Goal: Information Seeking & Learning: Understand process/instructions

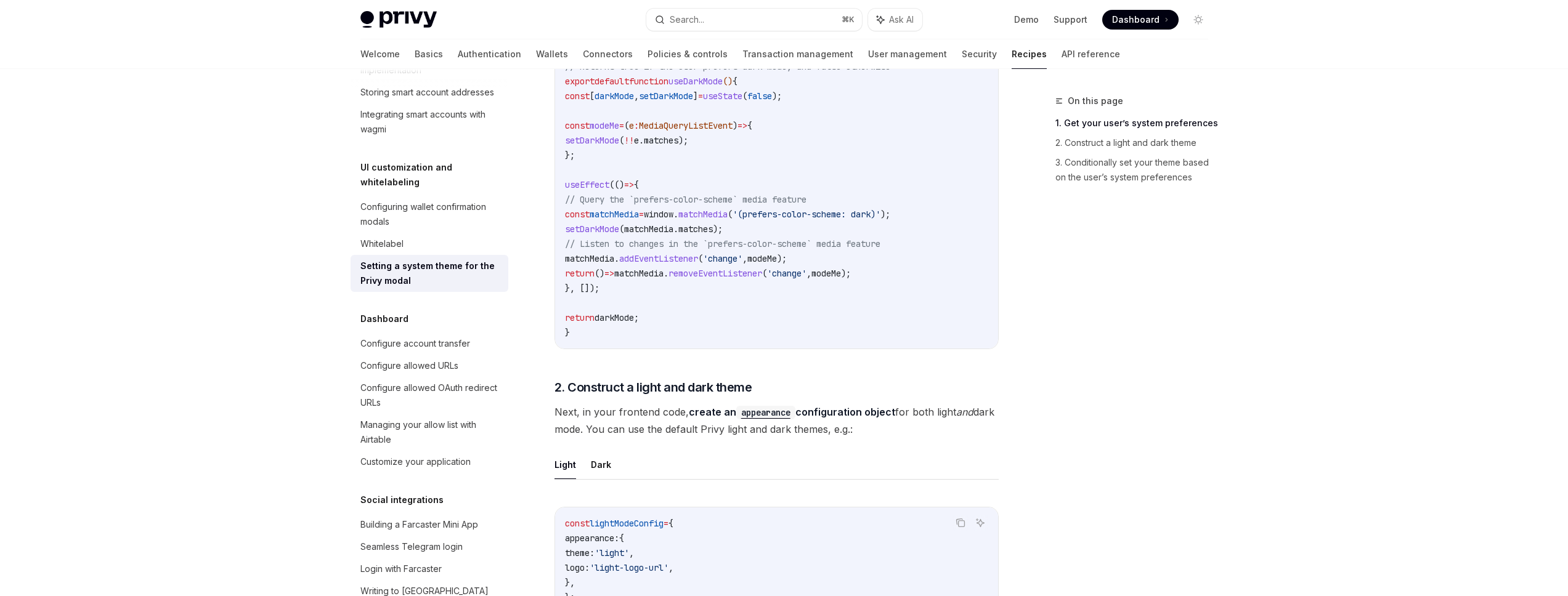
scroll to position [449, 0]
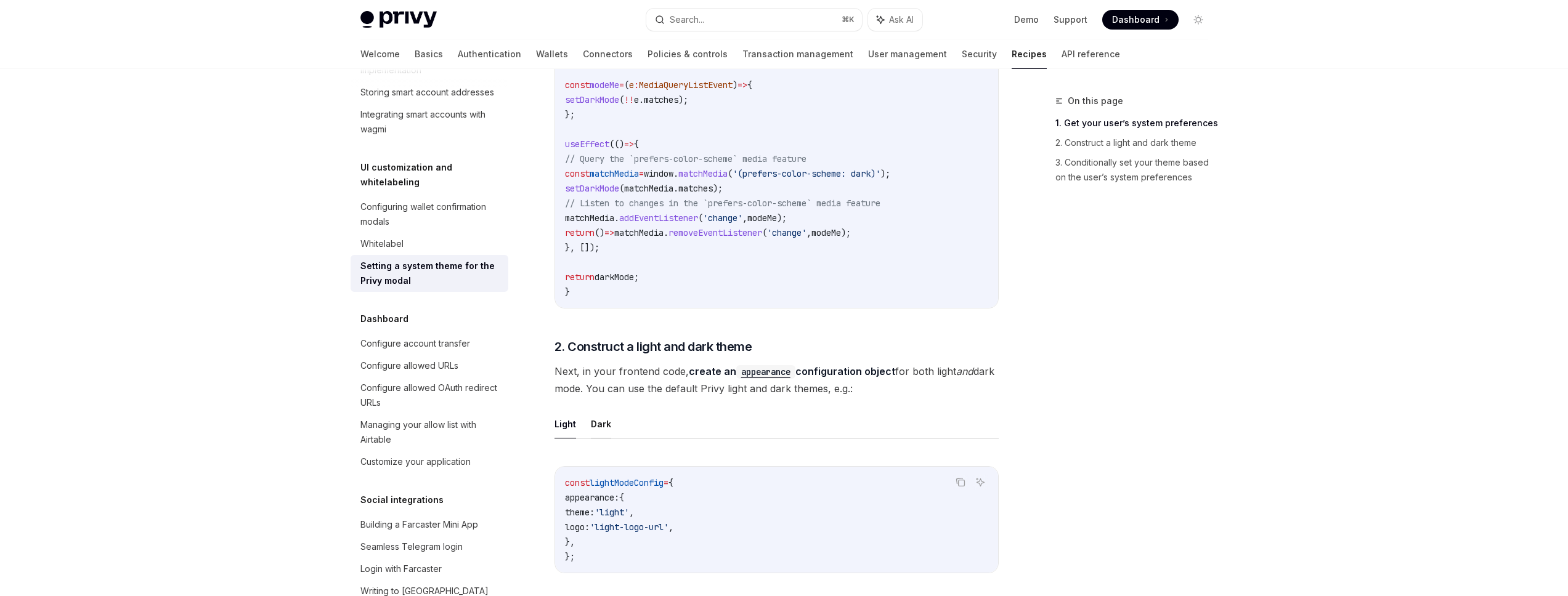
click at [608, 428] on button "Dark" at bounding box center [601, 424] width 20 height 29
type textarea "*"
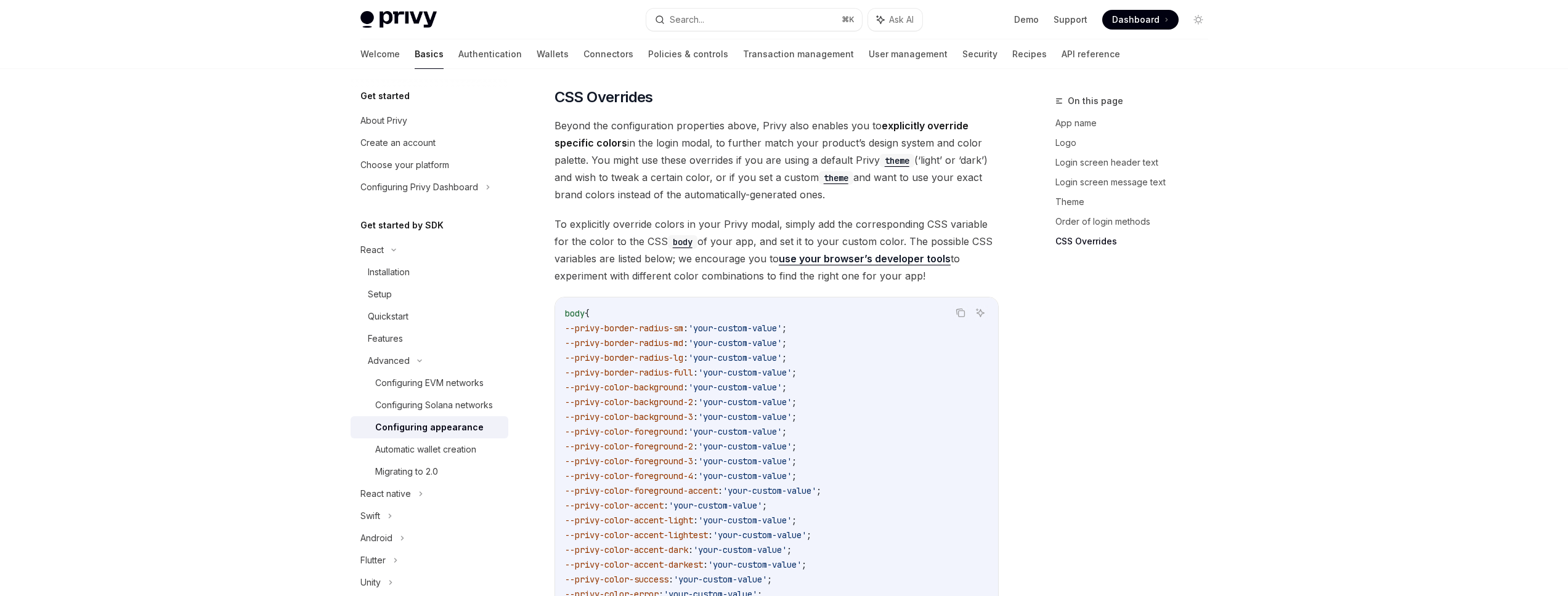
scroll to position [2924, 0]
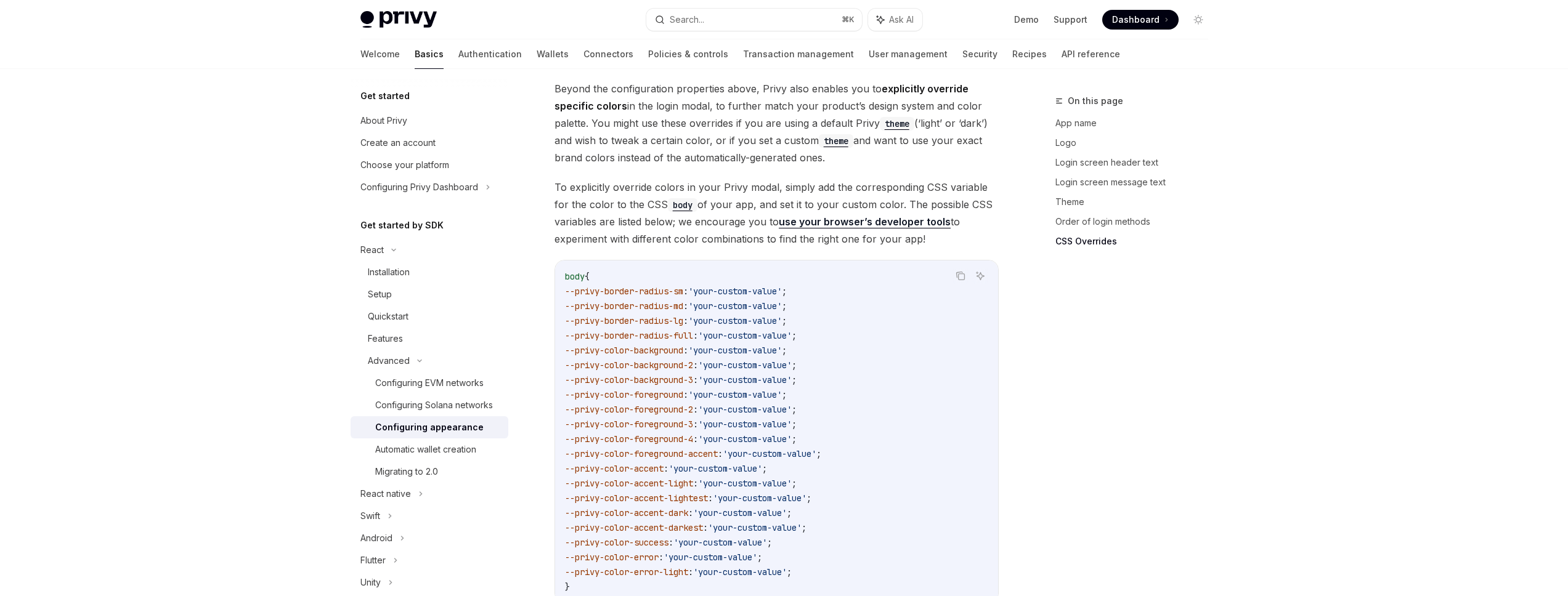
drag, startPoint x: 575, startPoint y: 318, endPoint x: 702, endPoint y: 311, distance: 127.2
click at [702, 345] on span "--privy-color-background : 'your-custom-value' ;" at bounding box center [676, 350] width 222 height 11
copy span "--privy-color-background"
drag, startPoint x: 575, startPoint y: 275, endPoint x: 698, endPoint y: 271, distance: 123.1
click at [698, 300] on span "--privy-border-radius-md : 'your-custom-value' ;" at bounding box center [676, 305] width 222 height 11
